Goal: Browse casually

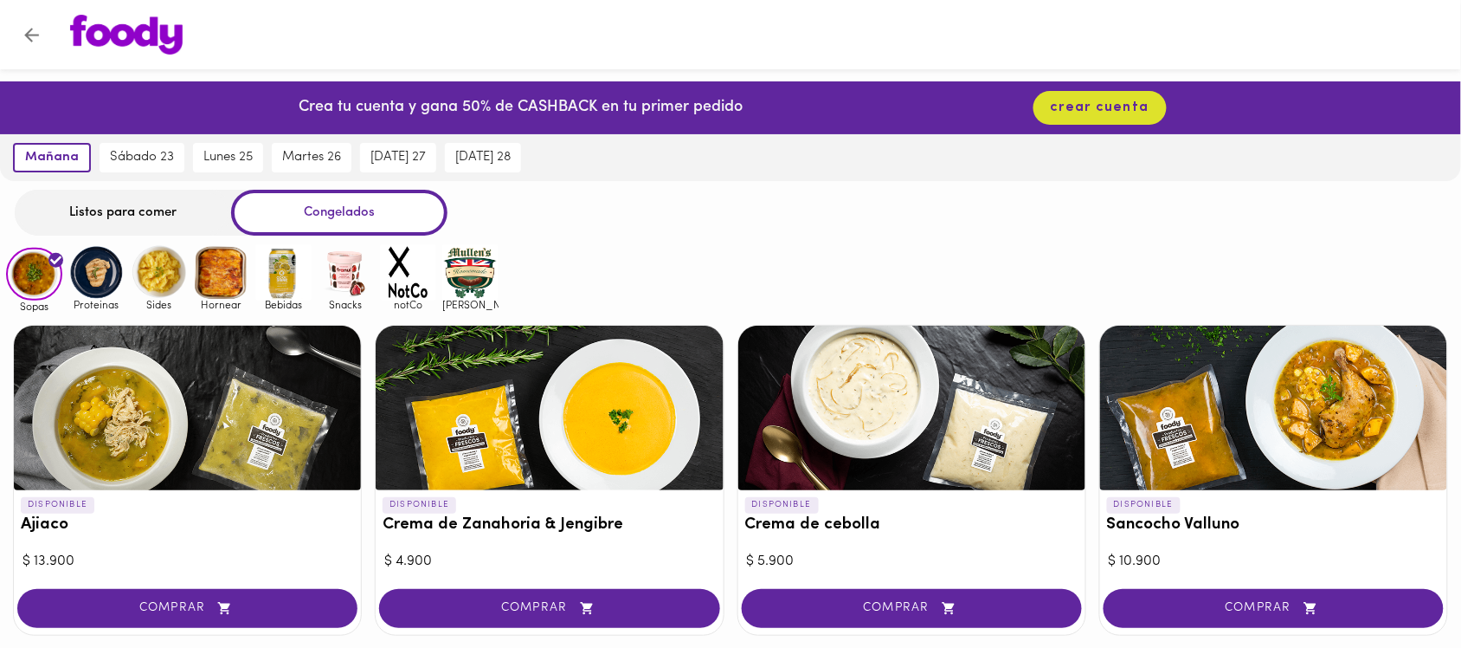
click at [352, 278] on img at bounding box center [346, 272] width 56 height 56
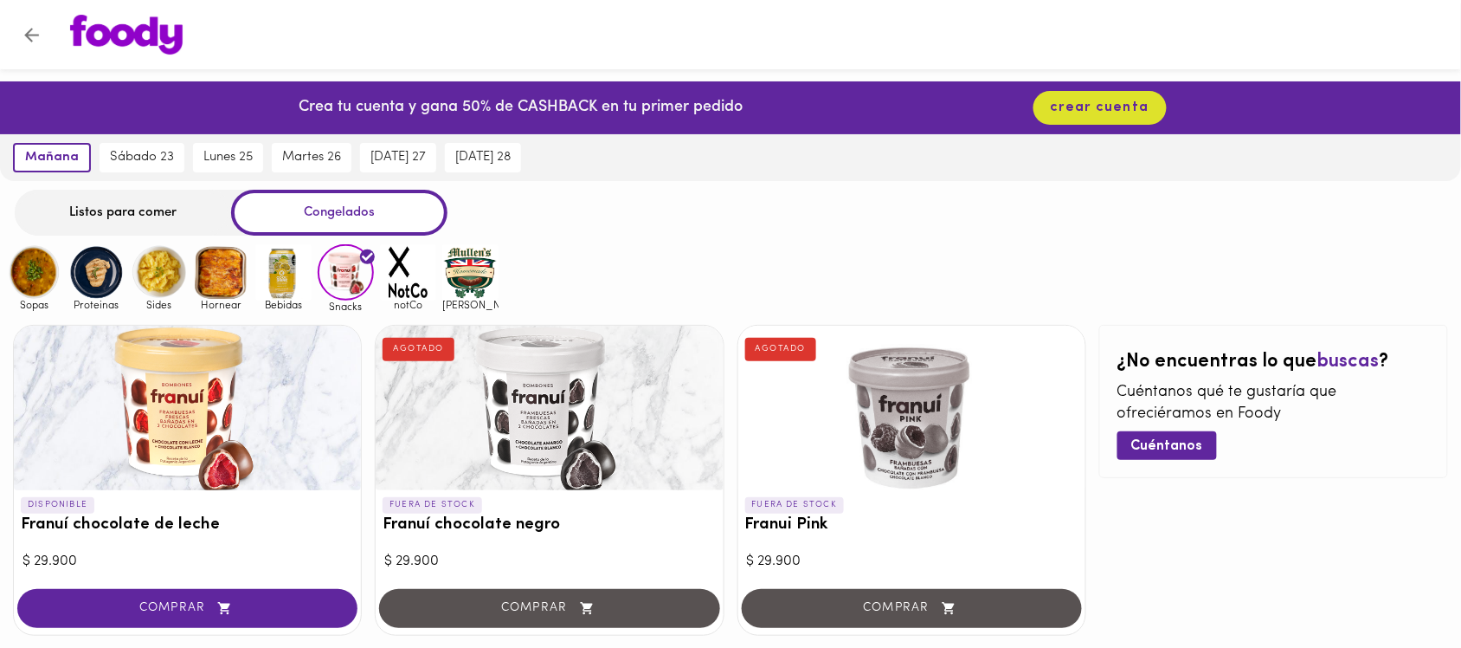
click at [18, 270] on img at bounding box center [34, 272] width 56 height 56
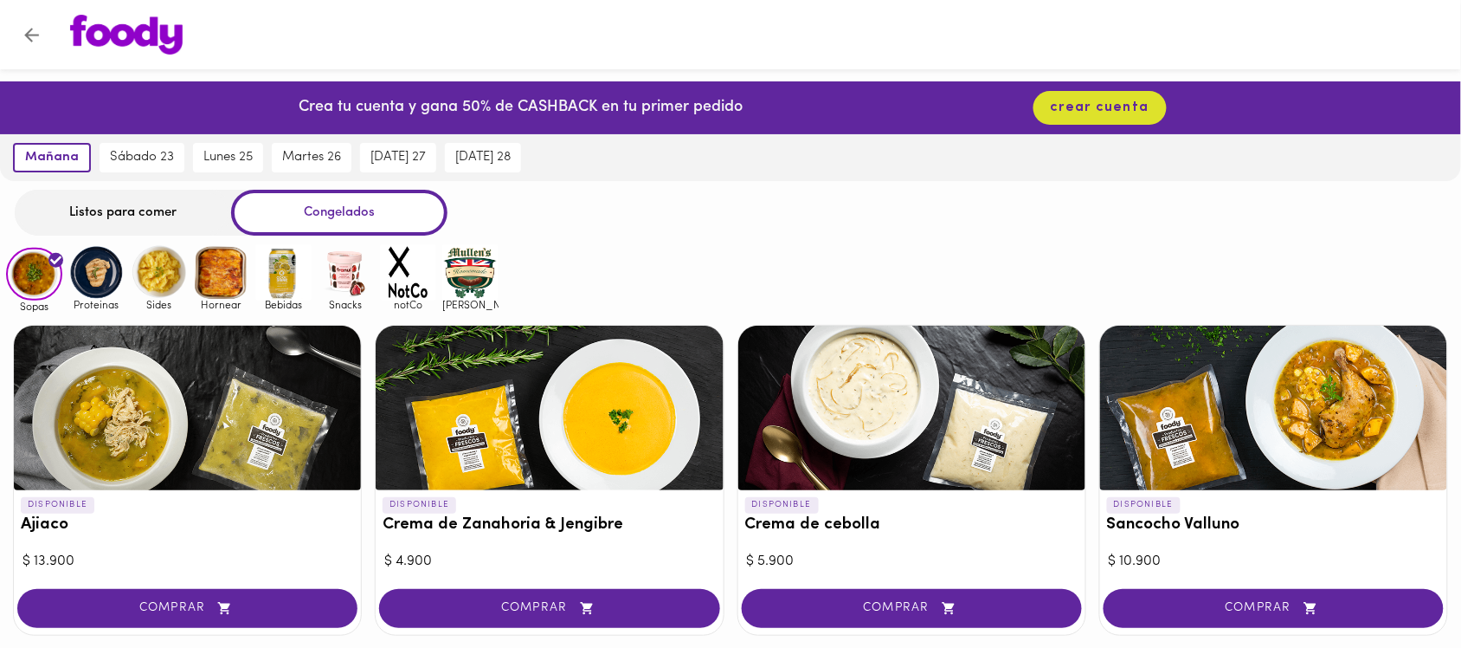
click at [87, 277] on img at bounding box center [96, 272] width 56 height 56
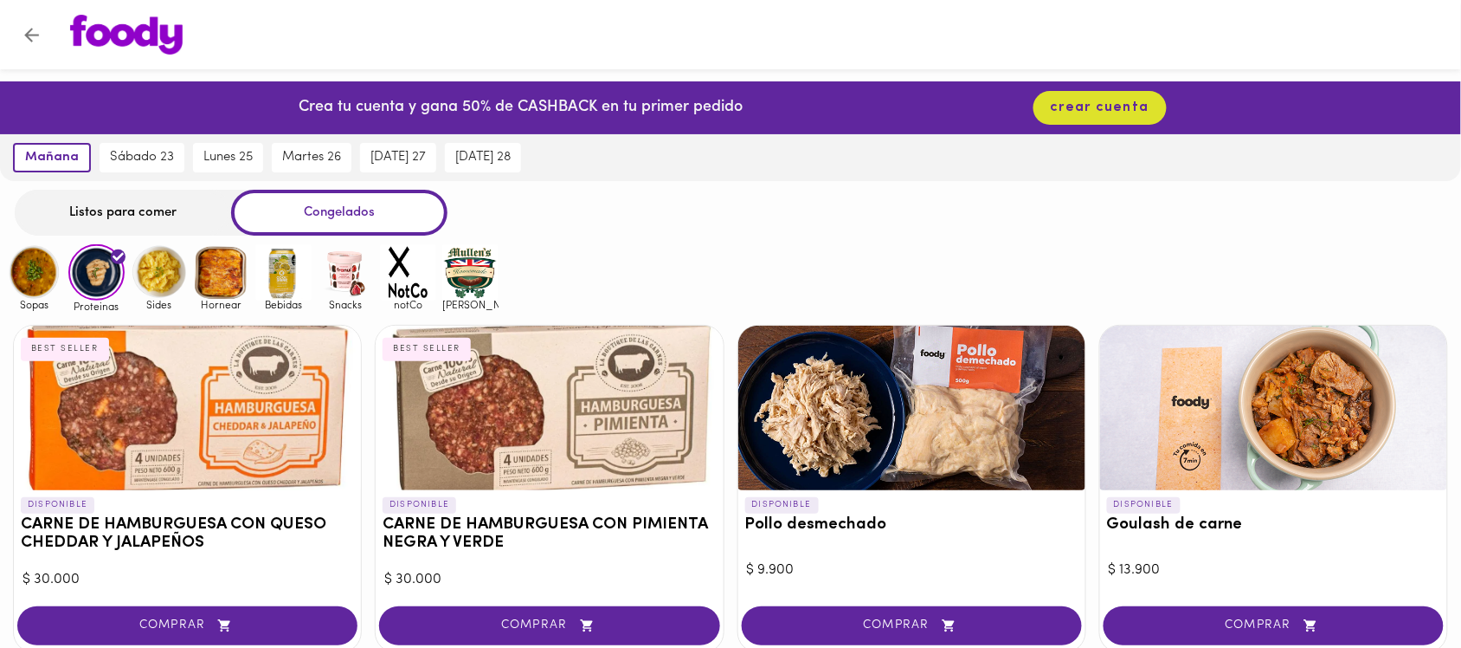
click at [154, 269] on img at bounding box center [159, 272] width 56 height 56
